Goal: Task Accomplishment & Management: Manage account settings

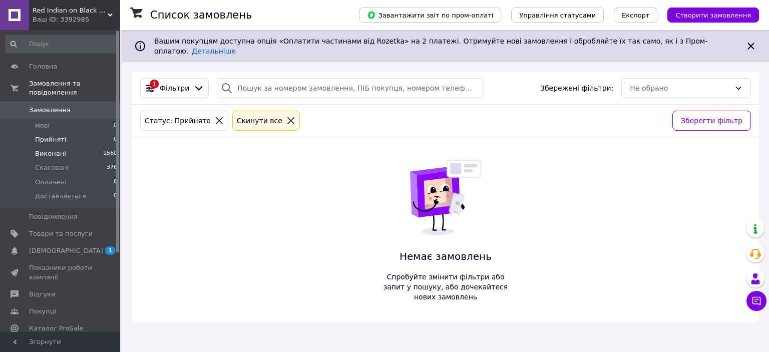
click at [52, 149] on span "Виконані" at bounding box center [50, 153] width 31 height 9
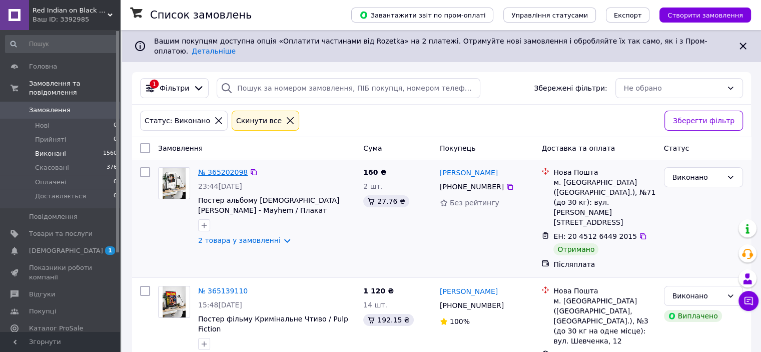
click at [240, 168] on link "№ 365202098" at bounding box center [223, 172] width 50 height 8
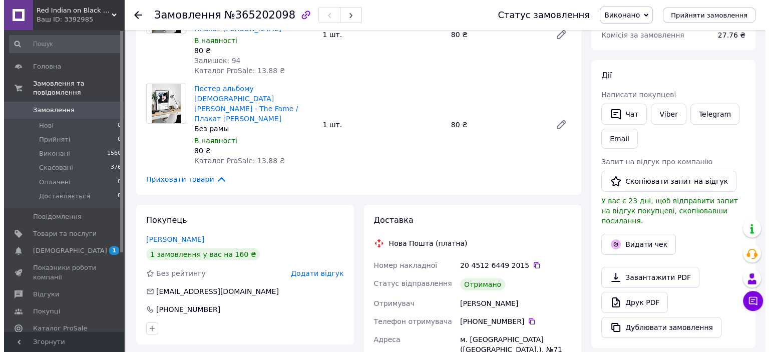
scroll to position [150, 0]
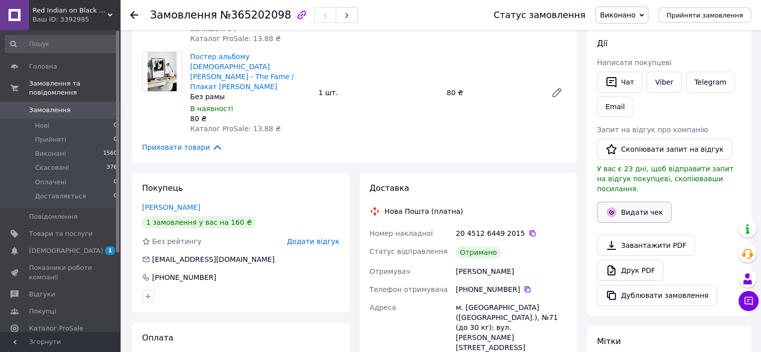
click at [632, 205] on button "Видати чек" at bounding box center [634, 212] width 75 height 21
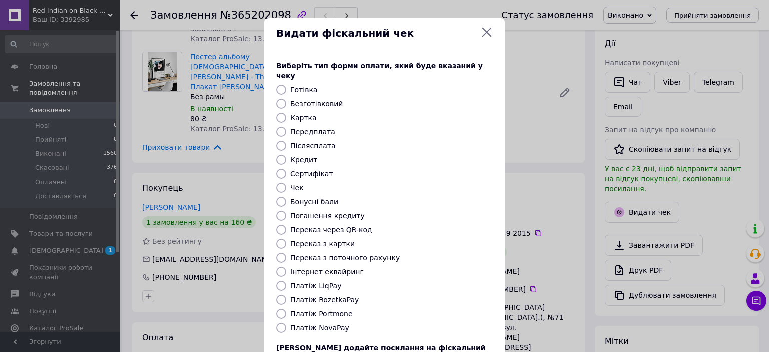
click at [318, 100] on label "Безготівковий" at bounding box center [316, 104] width 53 height 8
click at [286, 99] on input "Безготівковий" at bounding box center [281, 104] width 10 height 10
radio input "true"
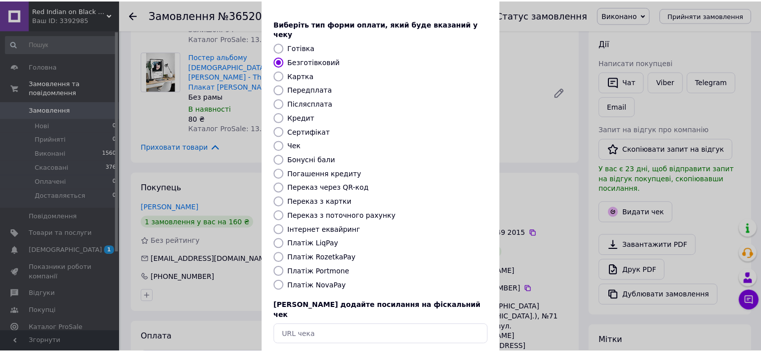
scroll to position [78, 0]
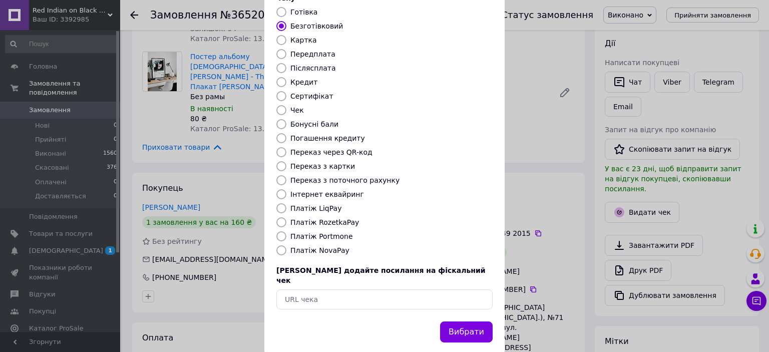
click at [462, 321] on button "Вибрати" at bounding box center [466, 332] width 53 height 22
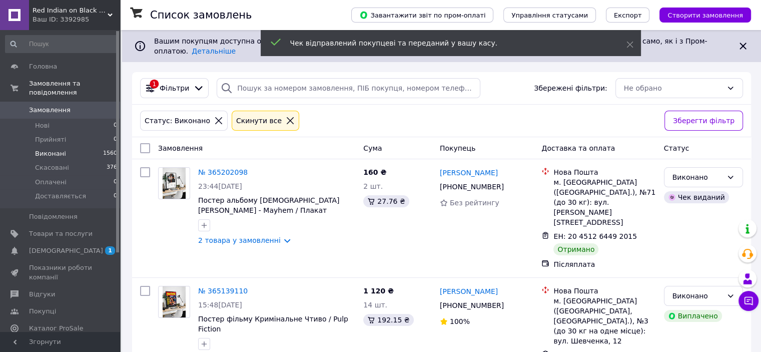
click at [46, 149] on span "Виконані" at bounding box center [50, 153] width 31 height 9
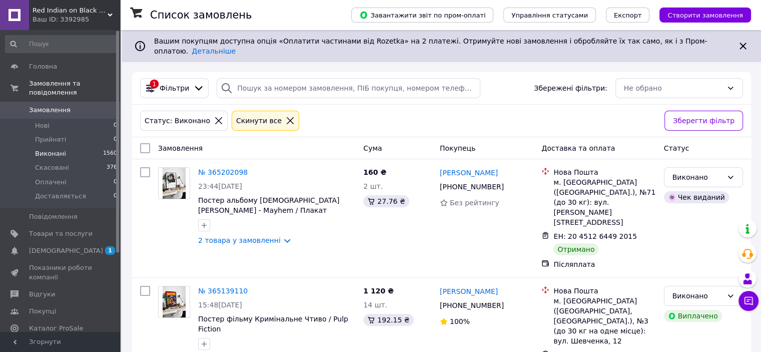
click at [68, 246] on span "[DEMOGRAPHIC_DATA]" at bounding box center [61, 250] width 64 height 9
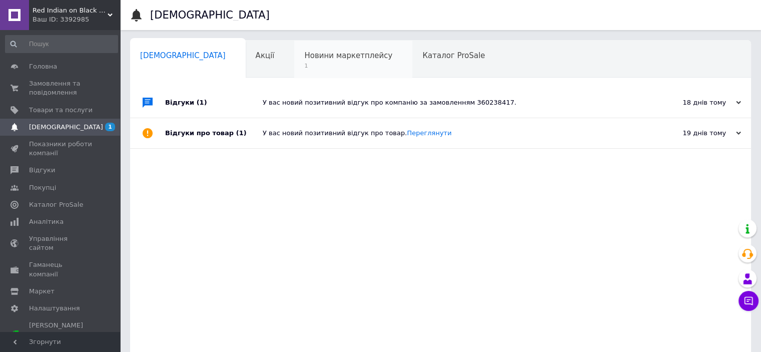
click at [294, 62] on div "Новини маркетплейсу 1" at bounding box center [353, 60] width 118 height 38
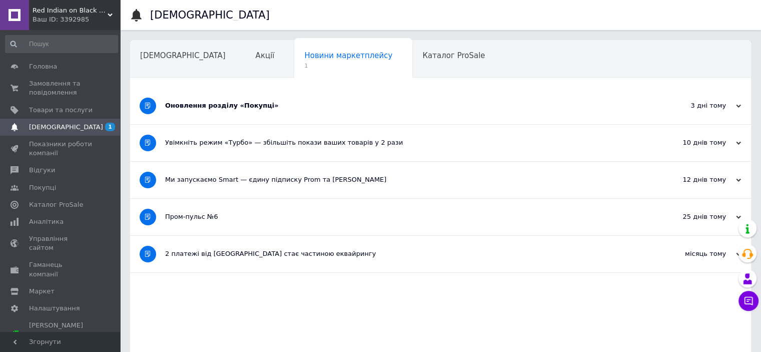
click at [443, 100] on div "Оновлення розділу «Покупці»" at bounding box center [403, 106] width 476 height 37
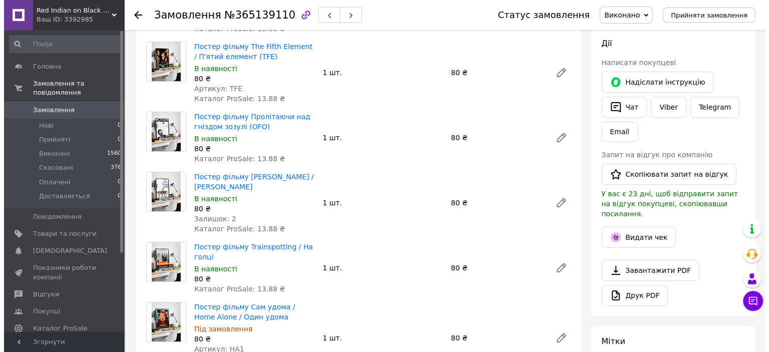
scroll to position [50, 0]
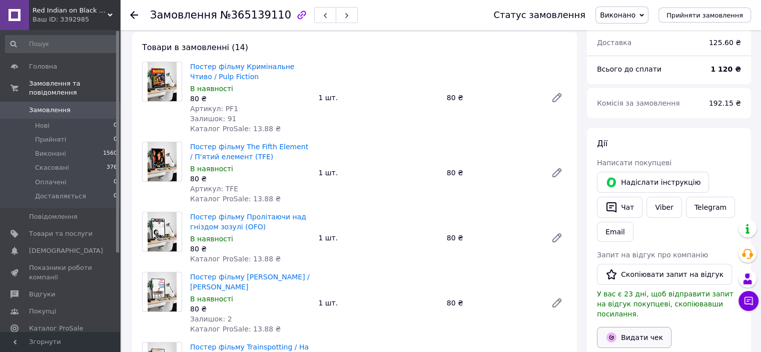
click at [641, 332] on button "Видати чек" at bounding box center [634, 337] width 75 height 21
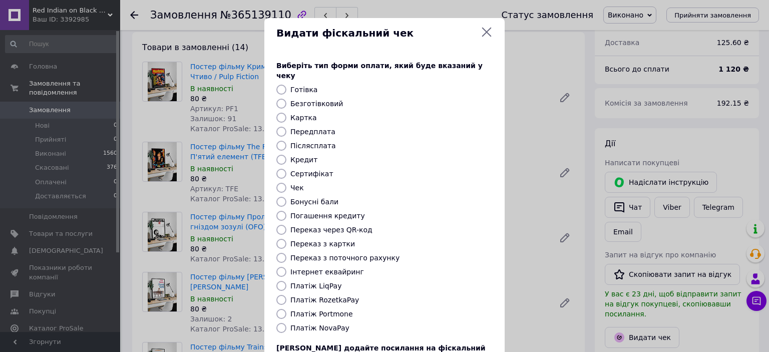
click at [332, 296] on label "Платіж RozetkaPay" at bounding box center [324, 300] width 69 height 8
click at [286, 295] on input "Платіж RozetkaPay" at bounding box center [281, 300] width 10 height 10
radio input "true"
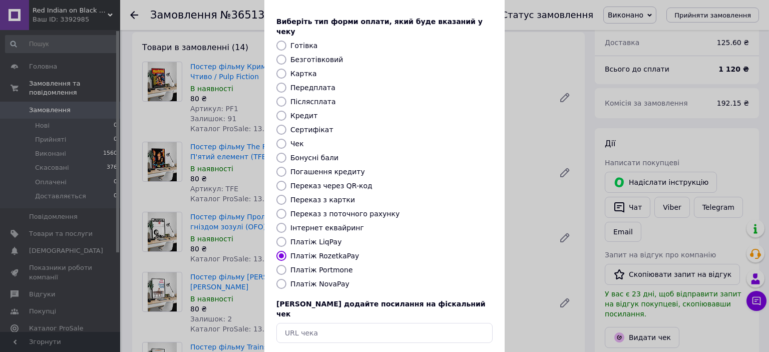
scroll to position [78, 0]
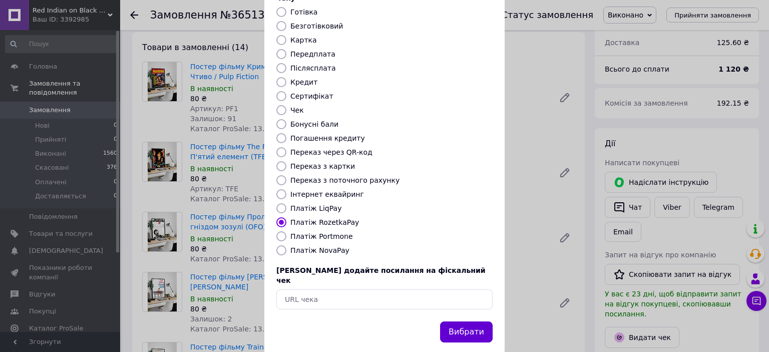
click at [486, 321] on button "Вибрати" at bounding box center [466, 332] width 53 height 22
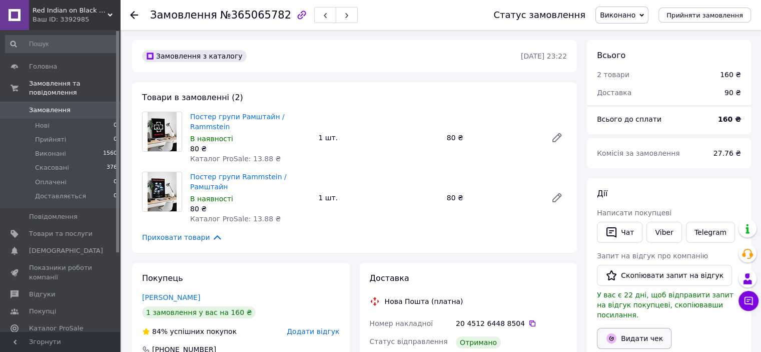
click at [655, 328] on button "Видати чек" at bounding box center [634, 338] width 75 height 21
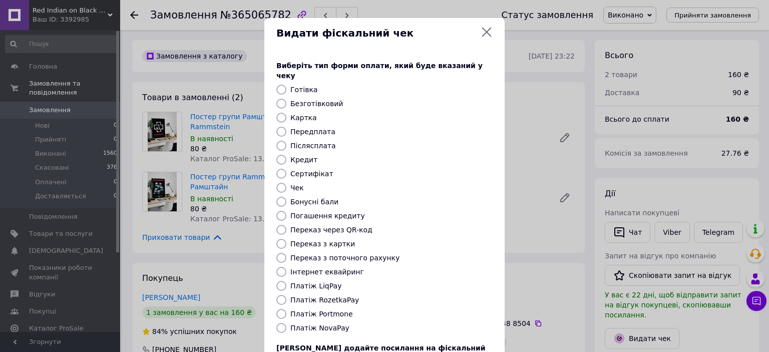
click at [320, 100] on label "Безготівковий" at bounding box center [316, 104] width 53 height 8
click at [286, 99] on input "Безготівковий" at bounding box center [281, 104] width 10 height 10
radio input "true"
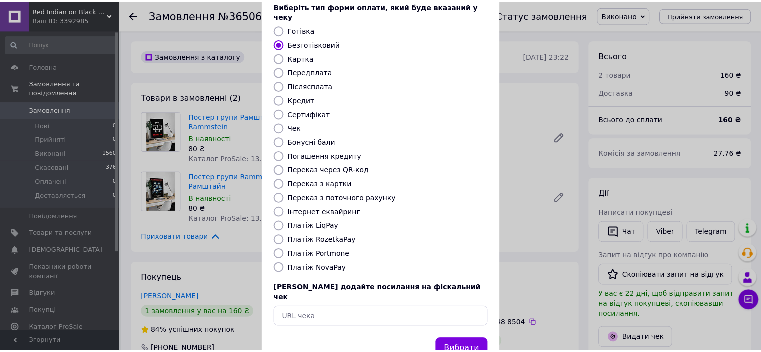
scroll to position [78, 0]
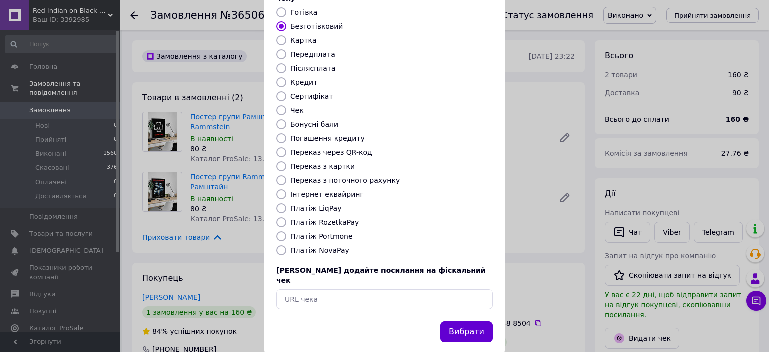
click at [466, 321] on button "Вибрати" at bounding box center [466, 332] width 53 height 22
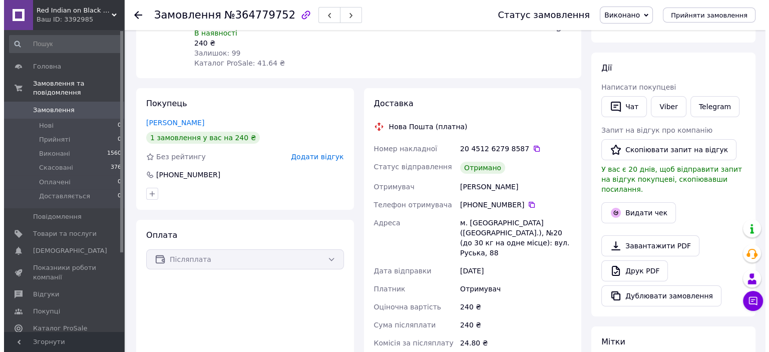
scroll to position [200, 0]
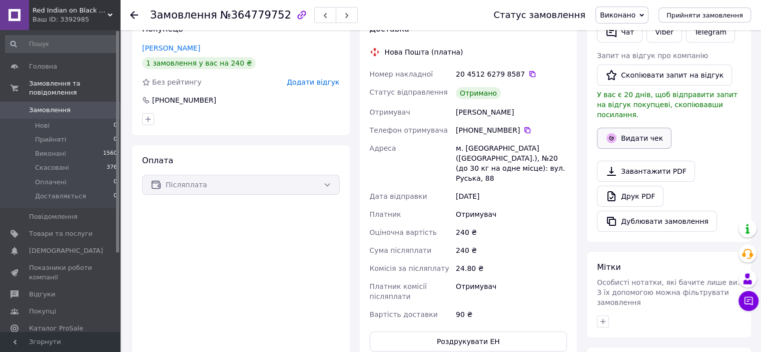
click at [640, 133] on button "Видати чек" at bounding box center [634, 138] width 75 height 21
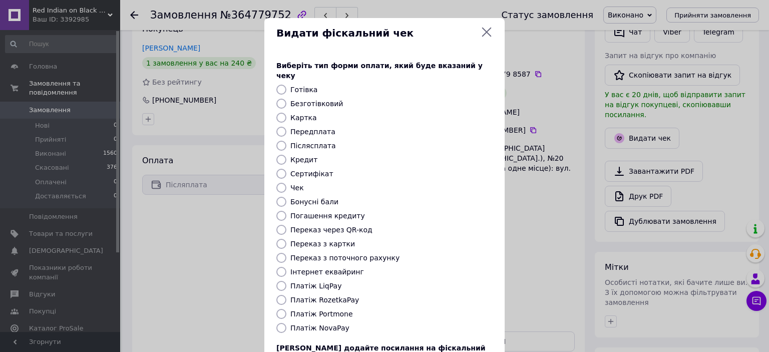
click at [302, 100] on div "Виберіть тип форми оплати, який буде вказаний у чеку Готівка Безготівковий Карт…" at bounding box center [384, 224] width 240 height 350
click at [310, 100] on label "Безготівковий" at bounding box center [316, 104] width 53 height 8
click at [286, 99] on input "Безготівковий" at bounding box center [281, 104] width 10 height 10
radio input "true"
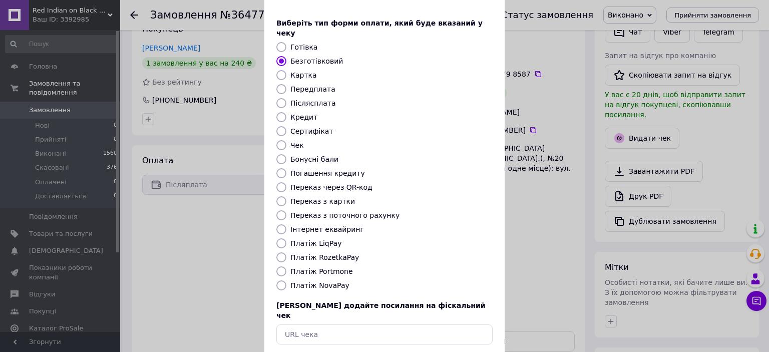
scroll to position [78, 0]
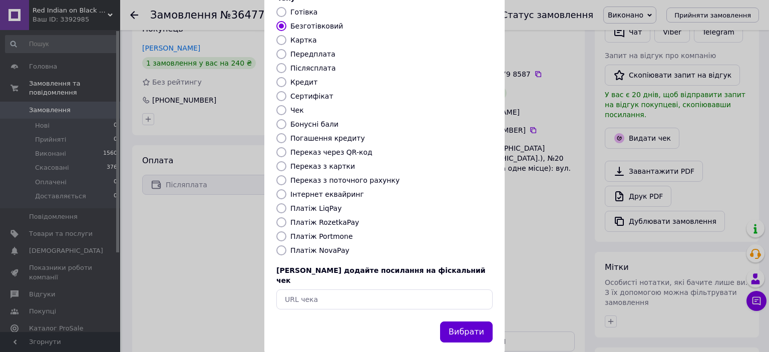
click at [484, 321] on button "Вибрати" at bounding box center [466, 332] width 53 height 22
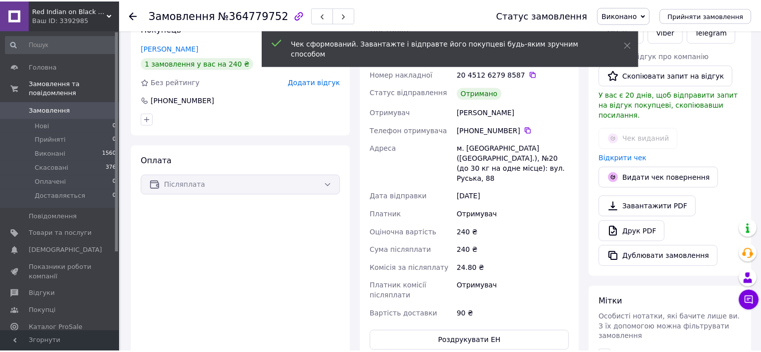
scroll to position [210, 0]
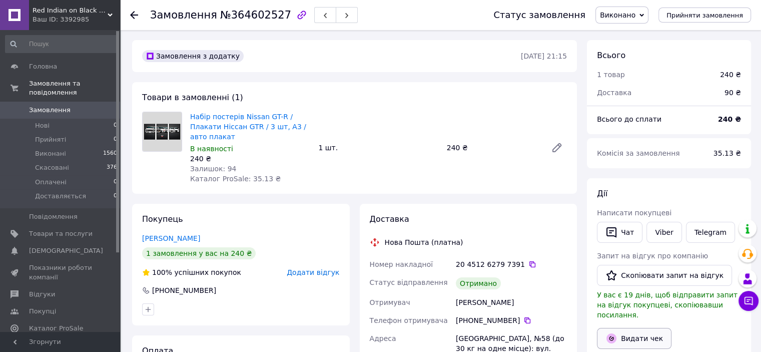
click at [641, 330] on button "Видати чек" at bounding box center [634, 338] width 75 height 21
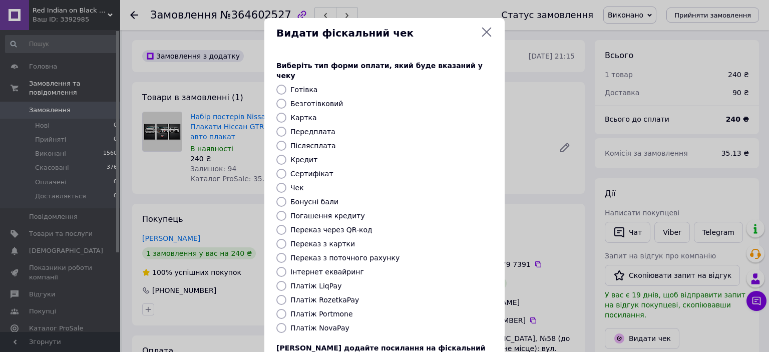
click at [321, 100] on label "Безготівковий" at bounding box center [316, 104] width 53 height 8
click at [286, 99] on input "Безготівковий" at bounding box center [281, 104] width 10 height 10
radio input "true"
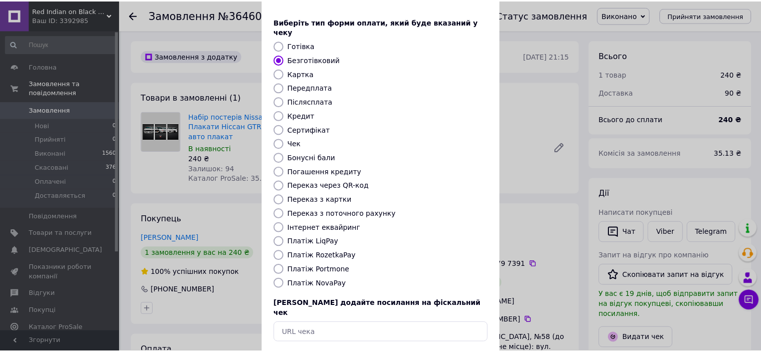
scroll to position [78, 0]
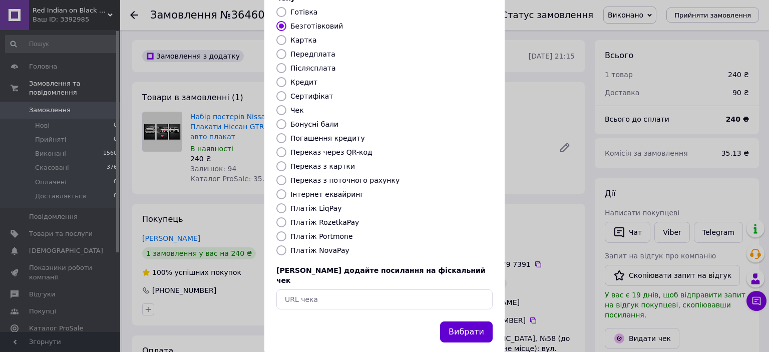
click at [470, 321] on button "Вибрати" at bounding box center [466, 332] width 53 height 22
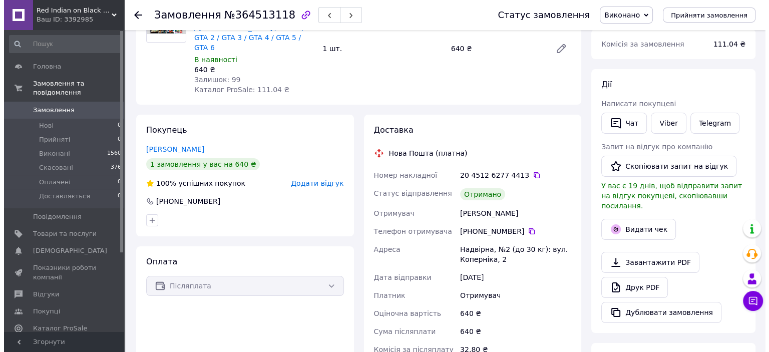
scroll to position [100, 0]
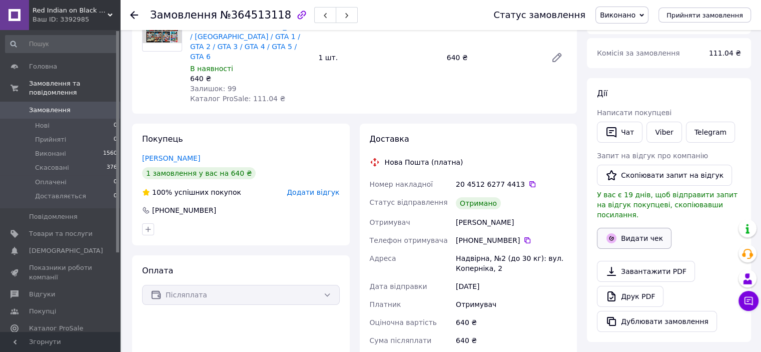
click at [635, 228] on button "Видати чек" at bounding box center [634, 238] width 75 height 21
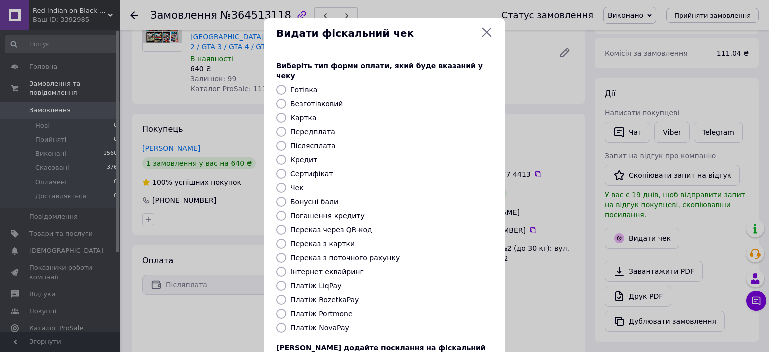
click at [311, 100] on label "Безготівковий" at bounding box center [316, 104] width 53 height 8
click at [286, 99] on input "Безготівковий" at bounding box center [281, 104] width 10 height 10
radio input "true"
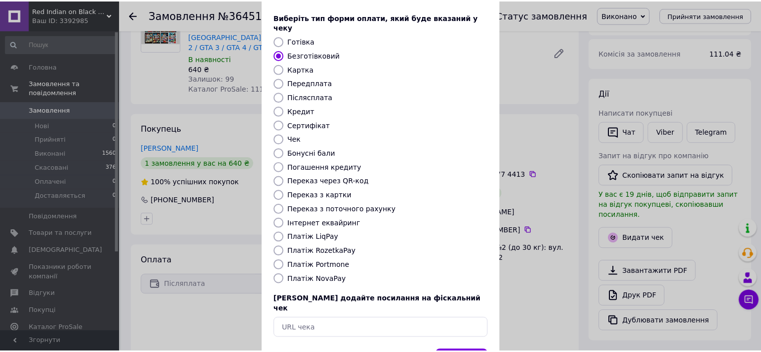
scroll to position [78, 0]
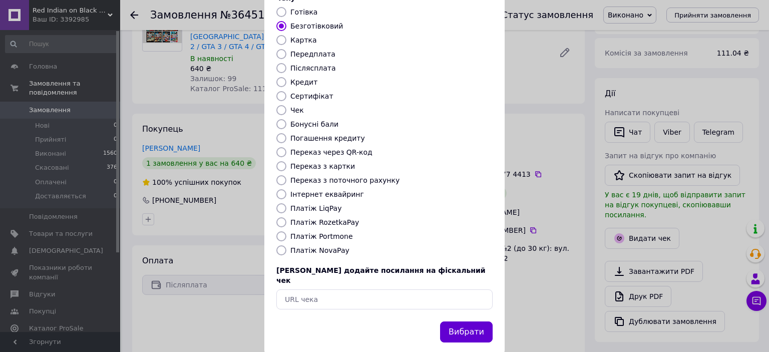
click at [470, 321] on button "Вибрати" at bounding box center [466, 332] width 53 height 22
